Goal: Communication & Community: Connect with others

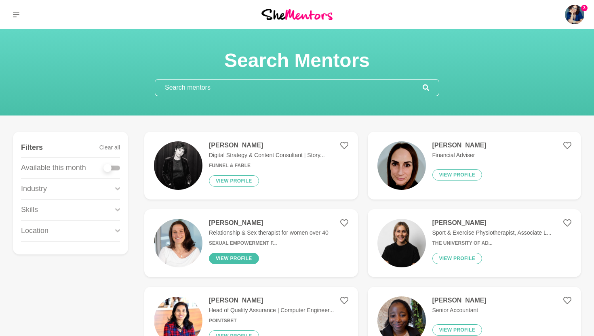
click at [239, 257] on button "View profile" at bounding box center [234, 258] width 50 height 11
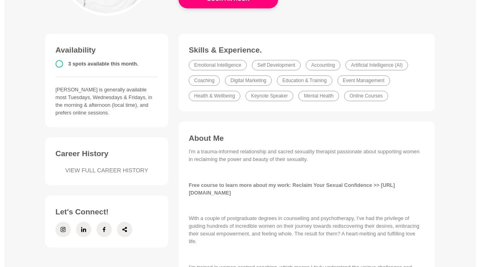
scroll to position [177, 0]
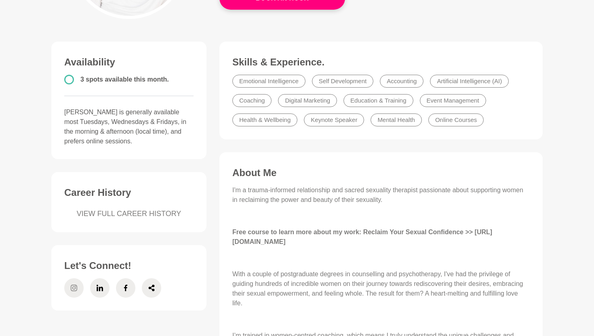
click at [72, 287] on icon at bounding box center [74, 288] width 6 height 19
click at [128, 285] on icon at bounding box center [126, 288] width 6 height 19
click at [99, 287] on icon at bounding box center [100, 288] width 6 height 6
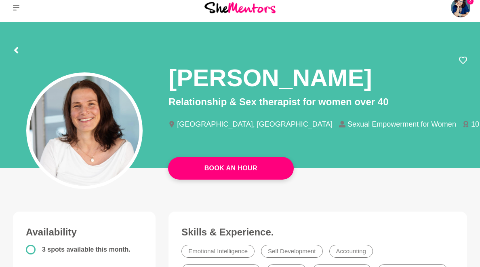
scroll to position [0, 0]
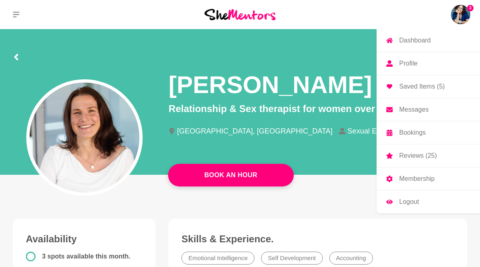
click at [464, 11] on img at bounding box center [460, 14] width 19 height 19
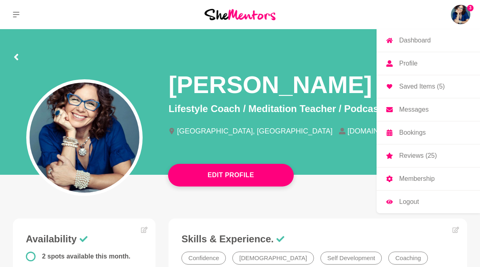
click at [417, 109] on p "Messages" at bounding box center [414, 109] width 30 height 6
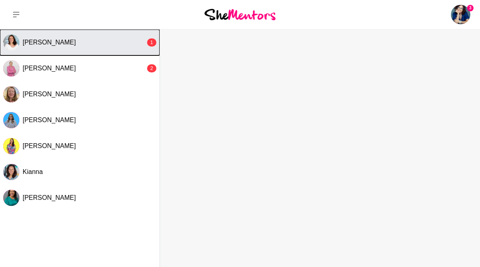
click at [76, 44] on div "[PERSON_NAME]" at bounding box center [84, 42] width 123 height 8
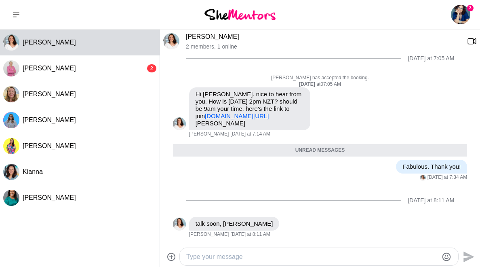
scroll to position [177, 0]
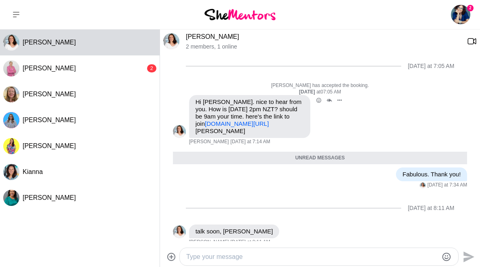
click at [252, 120] on link "[DOMAIN_NAME][URL]" at bounding box center [237, 123] width 64 height 7
click at [260, 120] on link "[DOMAIN_NAME][URL]" at bounding box center [237, 123] width 64 height 7
click at [219, 258] on textarea "Type your message" at bounding box center [312, 257] width 252 height 10
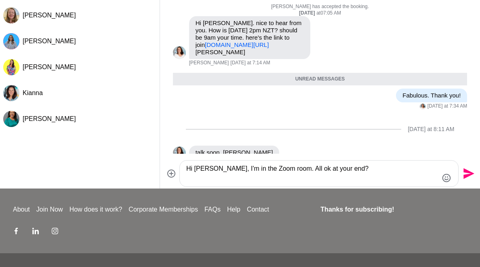
scroll to position [80, 0]
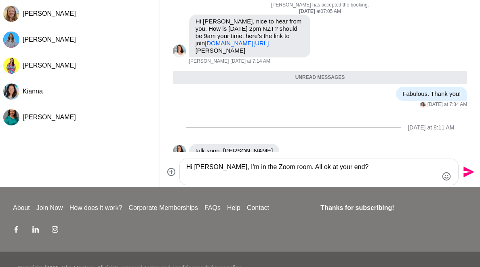
type textarea "Hi [PERSON_NAME], I'm in the Zoom room. All ok at your end?"
click at [465, 170] on icon "Send" at bounding box center [469, 172] width 11 height 11
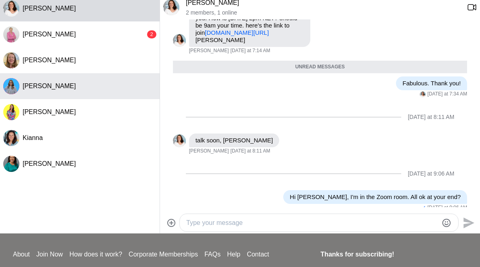
scroll to position [0, 0]
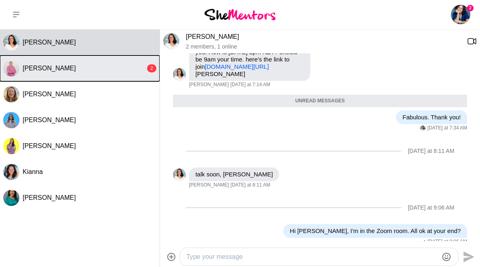
click at [90, 68] on div "[PERSON_NAME]" at bounding box center [84, 68] width 123 height 8
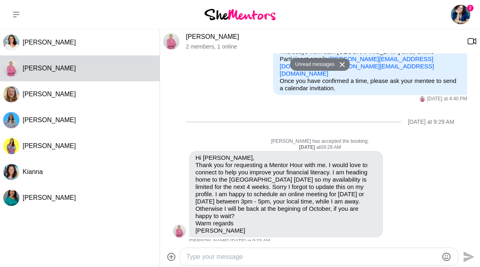
scroll to position [139, 0]
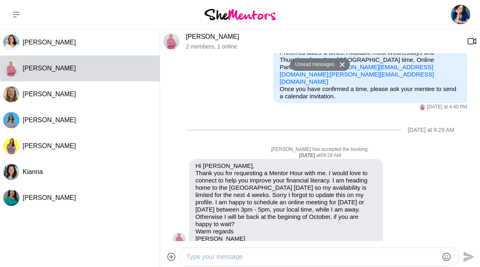
click at [237, 260] on textarea "Type your message" at bounding box center [312, 257] width 252 height 10
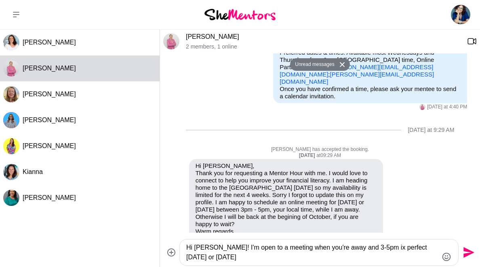
click at [379, 247] on textarea "Hi [PERSON_NAME]! I'm open to a meeting when you're away and 3-5pm ix perfect […" at bounding box center [312, 252] width 252 height 19
click at [262, 258] on textarea "Hi [PERSON_NAME]! I'm open to a meeting when you're away and 3-5pm is perfect […" at bounding box center [312, 252] width 252 height 19
type textarea "Hi [PERSON_NAME]! I'm open to a meeting when you're away and 3-5pm is perfect […"
click at [469, 248] on icon "Send" at bounding box center [468, 252] width 13 height 13
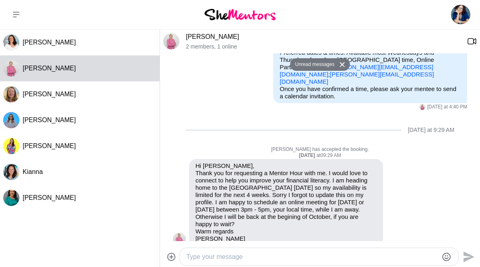
scroll to position [204, 0]
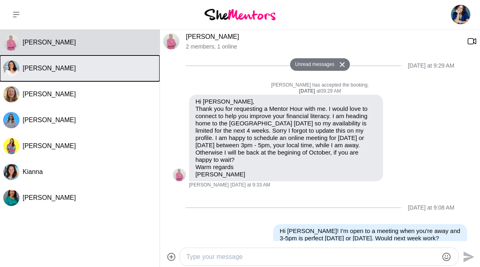
click at [54, 69] on span "[PERSON_NAME]" at bounding box center [49, 68] width 53 height 7
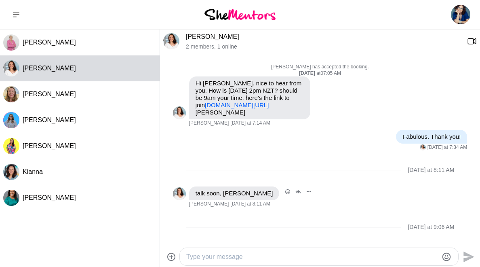
scroll to position [214, 0]
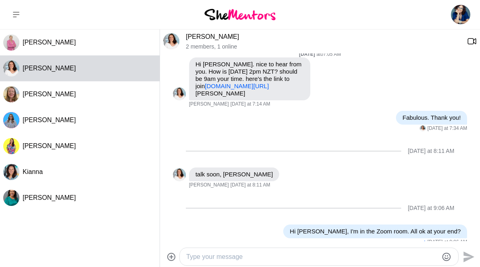
click at [221, 255] on textarea "Type your message" at bounding box center [312, 257] width 252 height 10
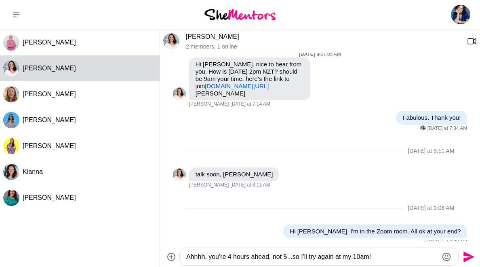
type textarea "Ahhhh, you're 4 hours ahead, not 5...so I'll try again at my 10am!"
click at [469, 255] on icon "Send" at bounding box center [469, 256] width 11 height 11
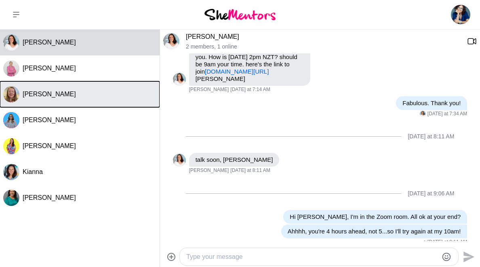
click at [66, 93] on span "[PERSON_NAME]" at bounding box center [49, 94] width 53 height 7
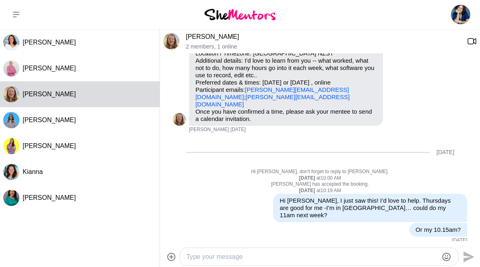
scroll to position [83, 0]
